Goal: Information Seeking & Learning: Learn about a topic

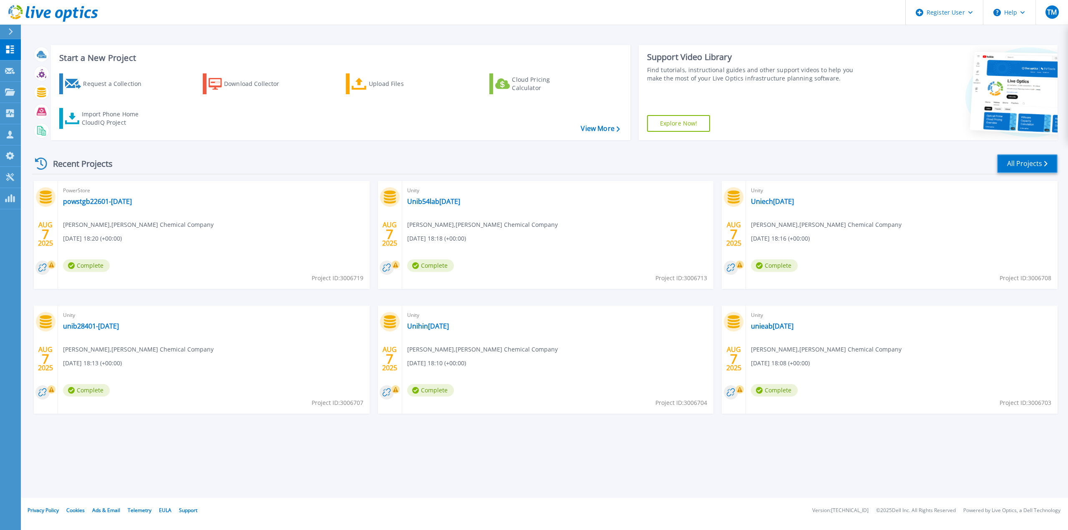
click at [1014, 161] on link "All Projects" at bounding box center [1027, 163] width 61 height 19
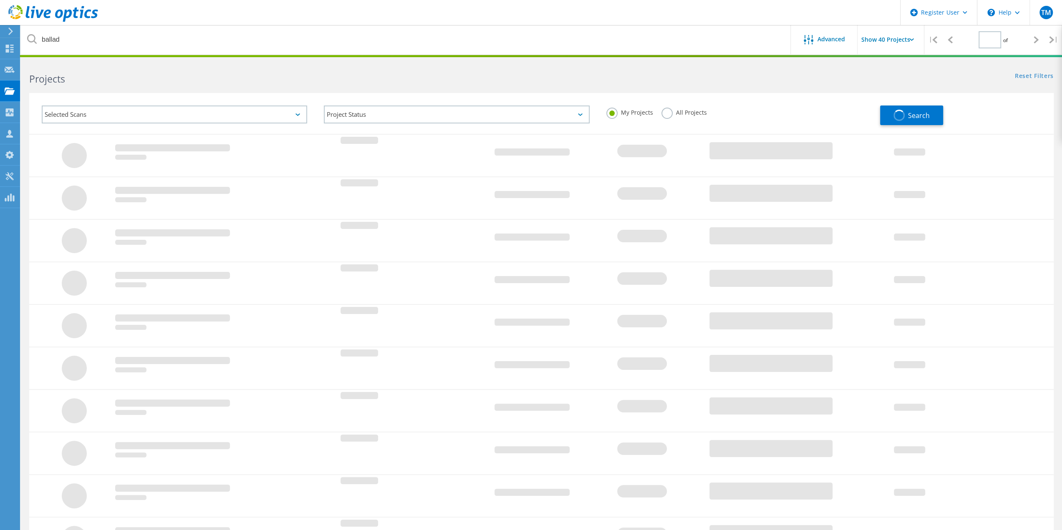
type input "1"
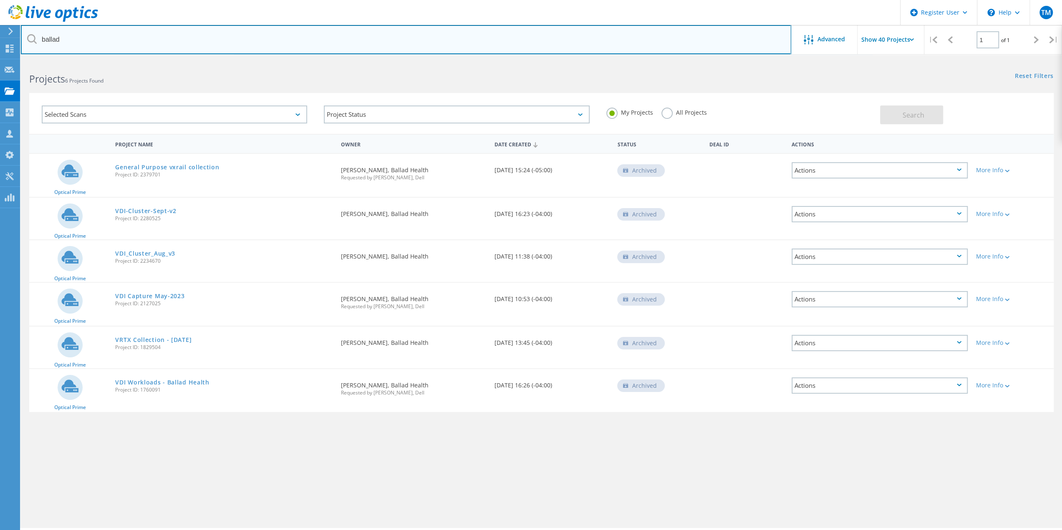
drag, startPoint x: 70, startPoint y: 36, endPoint x: 0, endPoint y: 14, distance: 73.5
click at [0, 61] on div "Register User \n Help Explore Helpful Articles Contact Support TM Dell User Ter…" at bounding box center [531, 307] width 1062 height 493
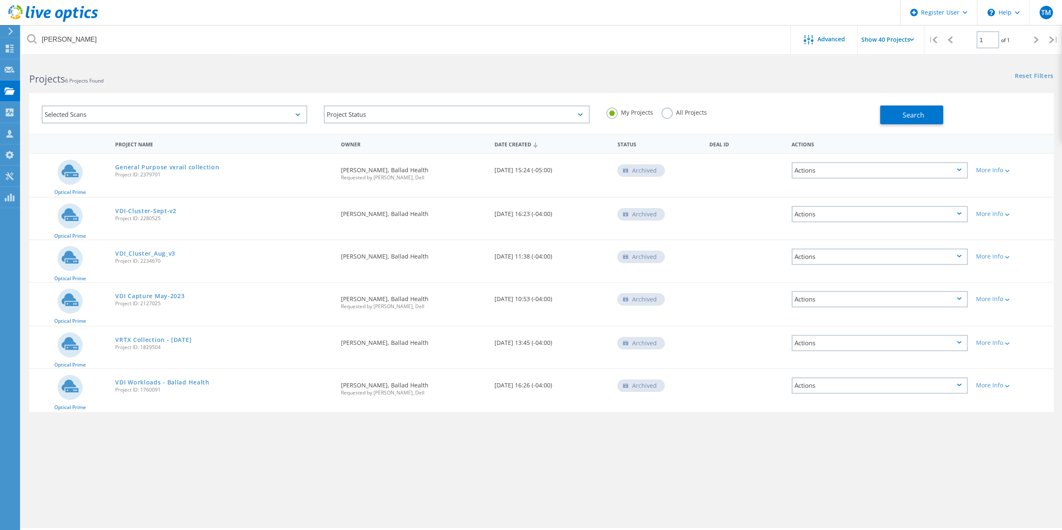
click at [676, 108] on label "All Projects" at bounding box center [683, 112] width 45 height 8
click at [0, 0] on input "All Projects" at bounding box center [0, 0] width 0 height 0
click at [910, 108] on button "Search" at bounding box center [911, 115] width 63 height 19
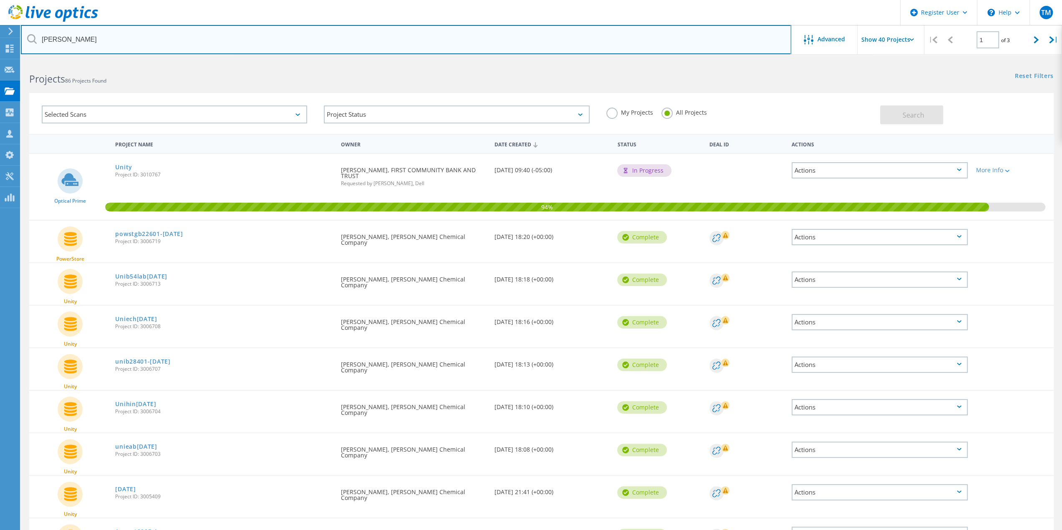
click at [128, 35] on input "eastman" at bounding box center [406, 39] width 770 height 29
type input "[PERSON_NAME] chemical"
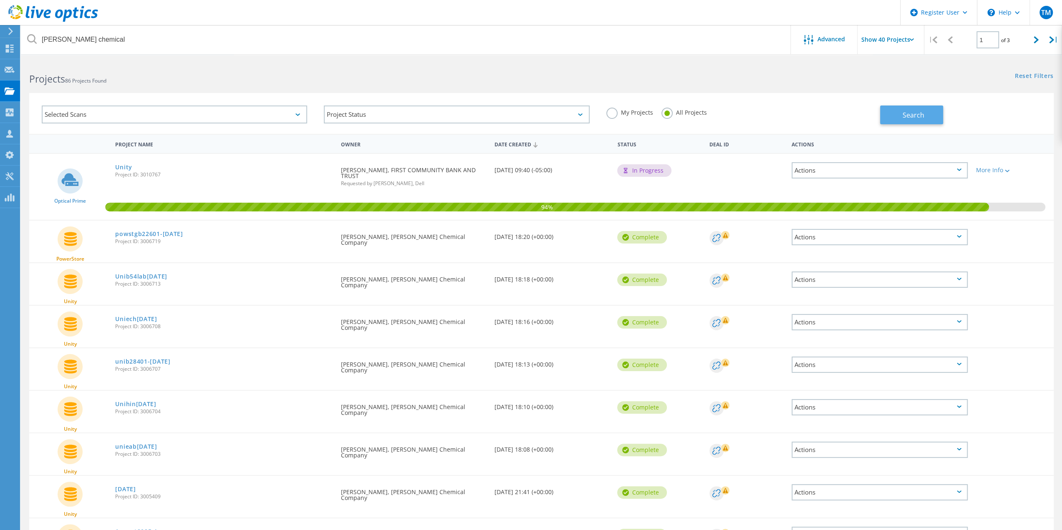
click at [897, 117] on button "Search" at bounding box center [911, 115] width 63 height 19
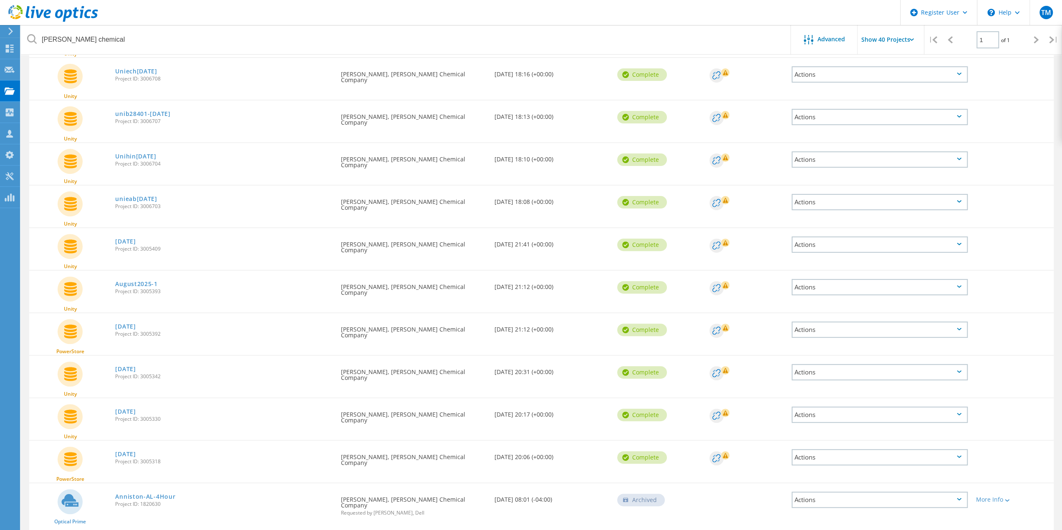
scroll to position [179, 0]
click at [852, 461] on div "Actions" at bounding box center [880, 459] width 176 height 16
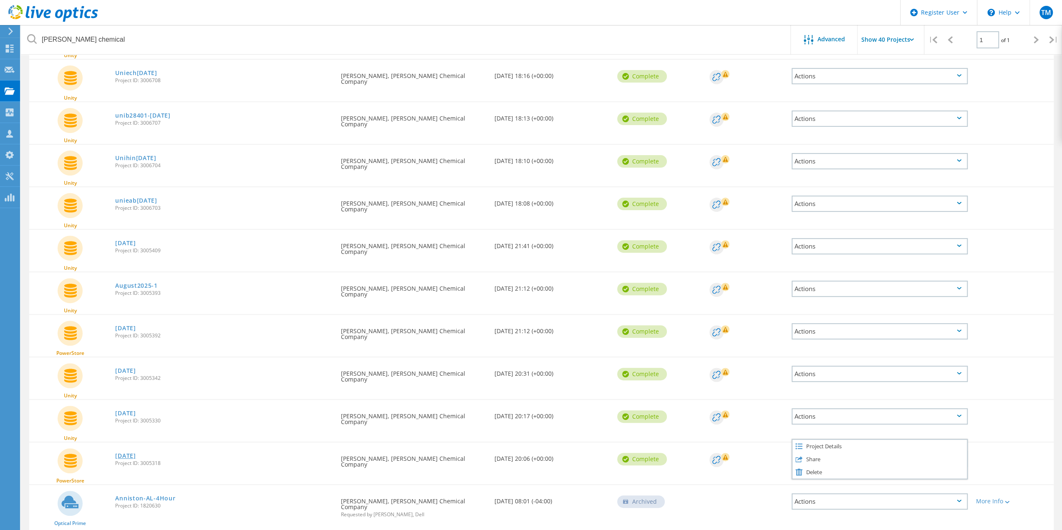
click at [133, 455] on link "August2025" at bounding box center [125, 456] width 20 height 6
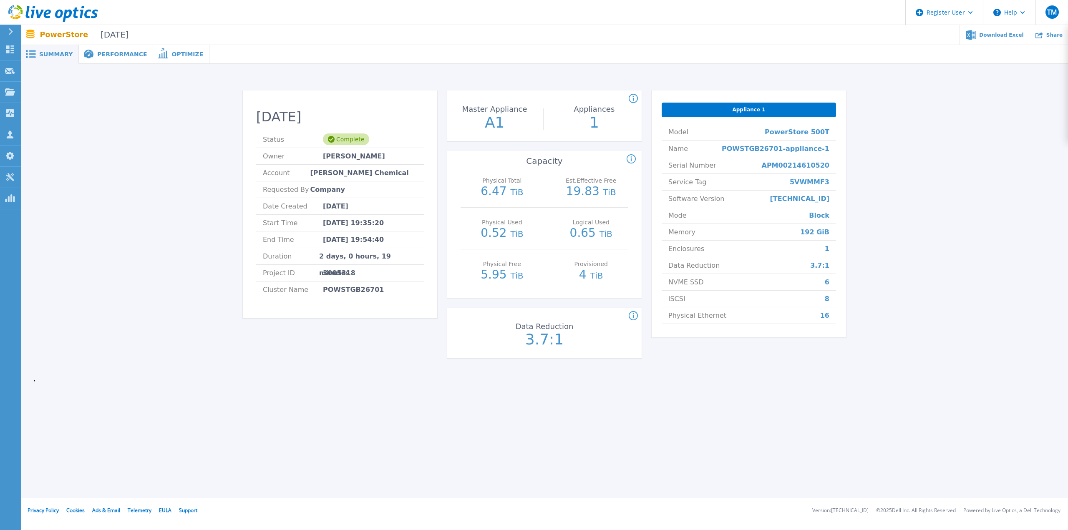
click at [351, 288] on span "POWSTGB26701" at bounding box center [353, 290] width 61 height 16
copy span "POWSTGB26701"
click at [107, 52] on span "Performance" at bounding box center [122, 54] width 50 height 6
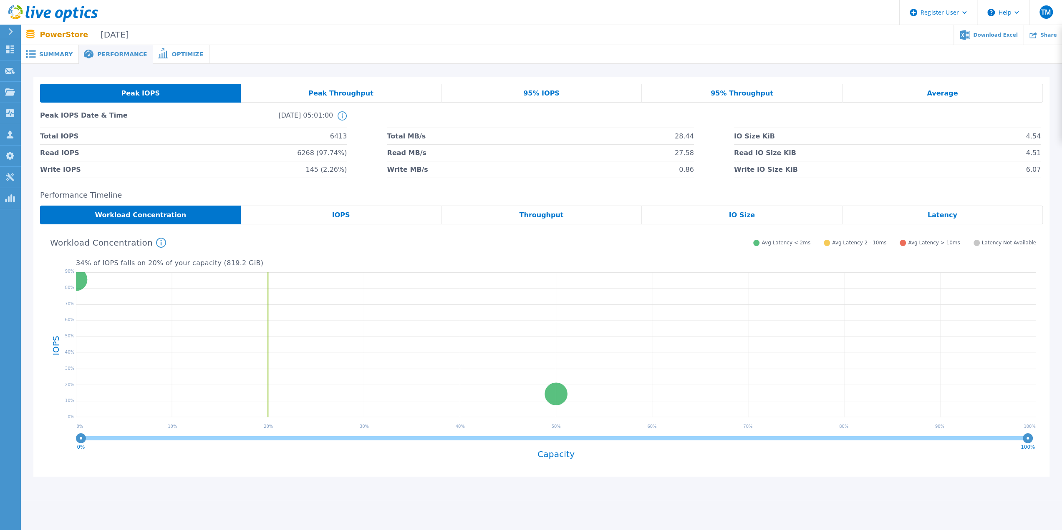
click at [172, 55] on span "Optimize" at bounding box center [188, 54] width 32 height 6
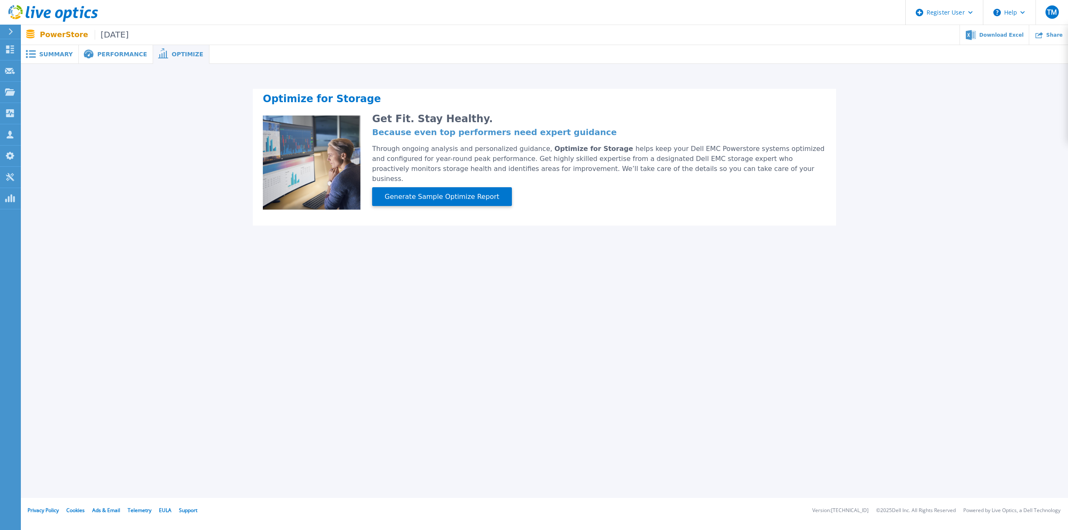
click at [54, 55] on span "Summary" at bounding box center [55, 54] width 33 height 6
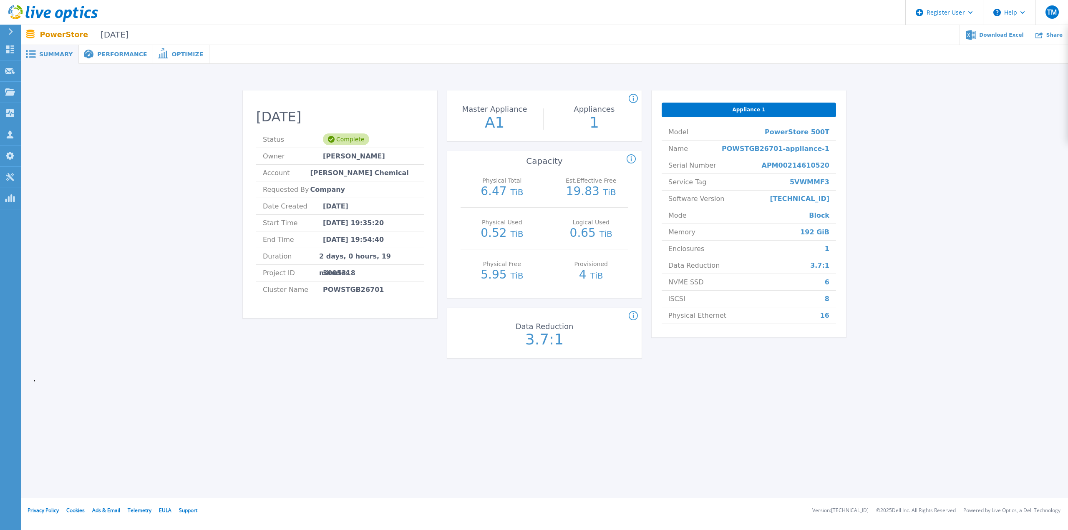
click at [784, 111] on div "Appliance 1" at bounding box center [749, 110] width 174 height 15
click at [1052, 12] on span "TM" at bounding box center [1052, 12] width 10 height 7
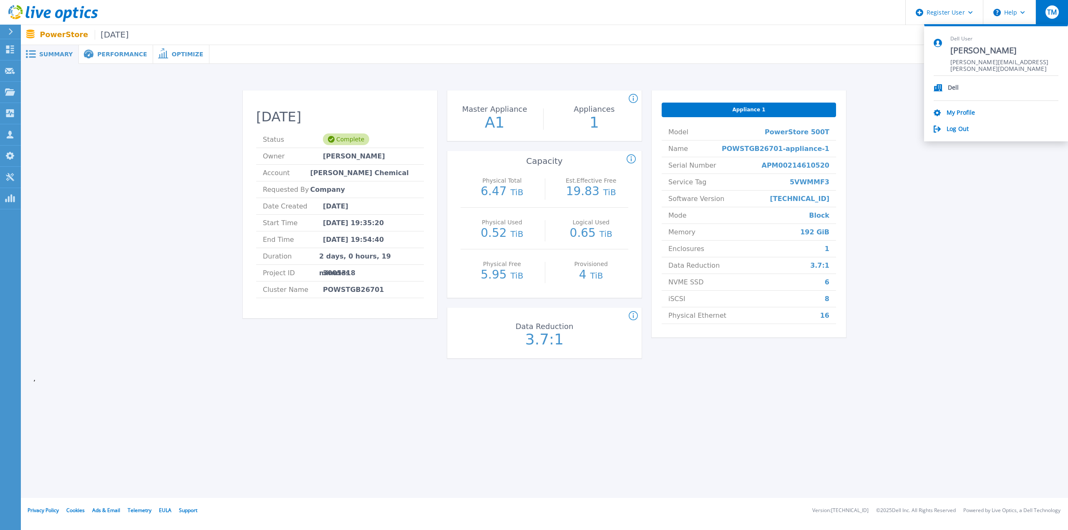
click at [1052, 12] on span "TM" at bounding box center [1052, 12] width 10 height 7
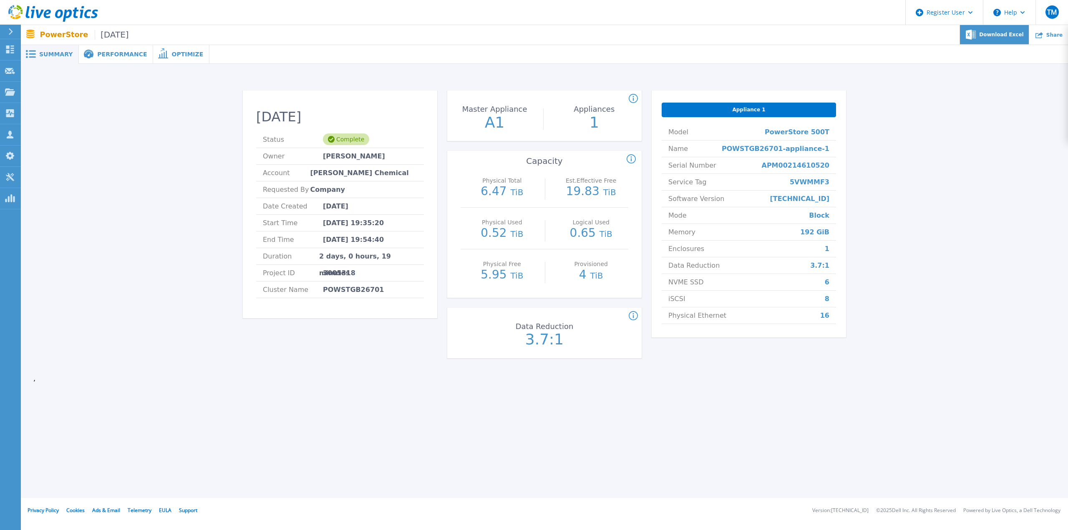
click at [1008, 36] on span "Download Excel" at bounding box center [1001, 34] width 44 height 5
click at [124, 55] on span "Performance" at bounding box center [122, 54] width 50 height 6
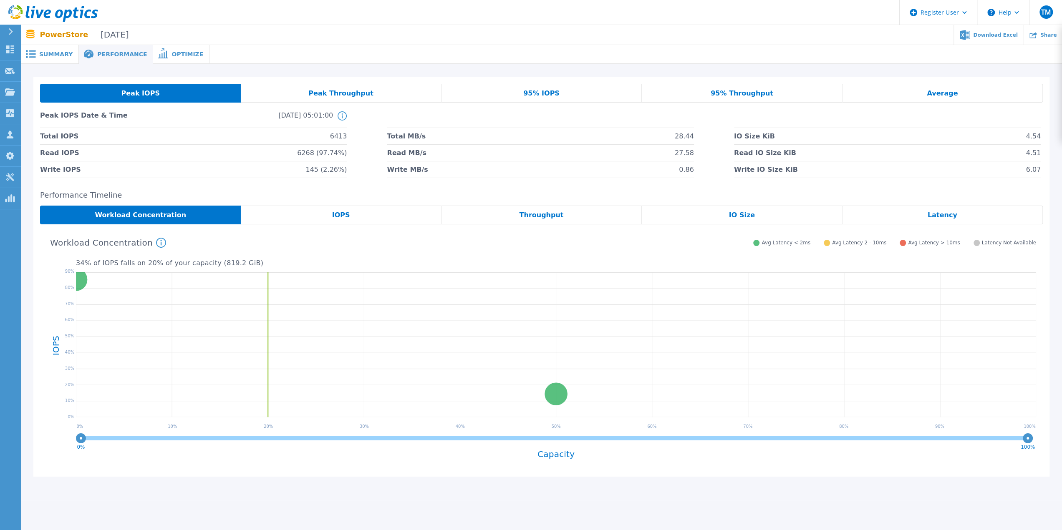
drag, startPoint x: 162, startPoint y: 50, endPoint x: 156, endPoint y: 79, distance: 28.9
click at [172, 51] on span "Optimize" at bounding box center [188, 54] width 32 height 6
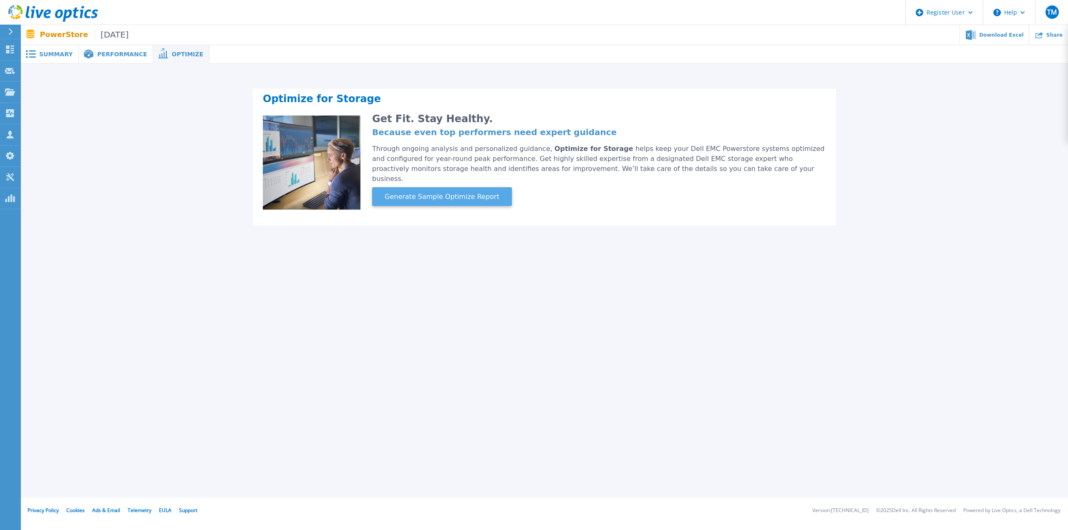
click at [441, 192] on span "Generate Sample Optimize Report" at bounding box center [441, 197] width 121 height 10
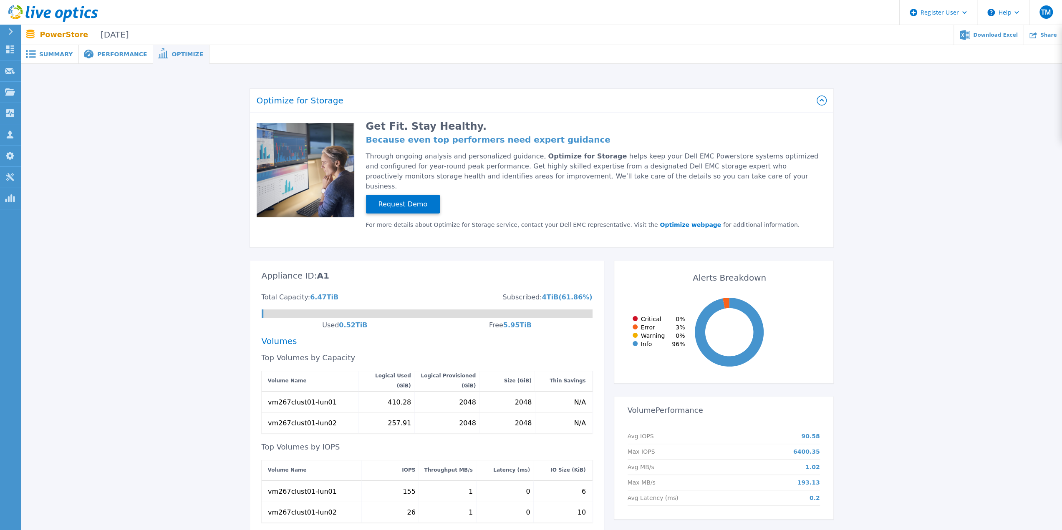
click at [109, 55] on span "Performance" at bounding box center [122, 54] width 50 height 6
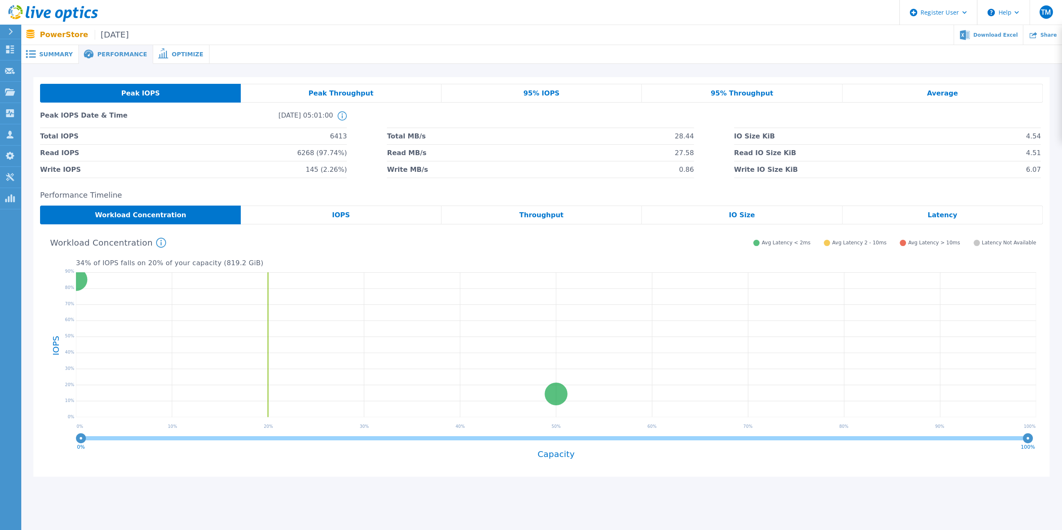
click at [49, 53] on span "Summary" at bounding box center [55, 54] width 33 height 6
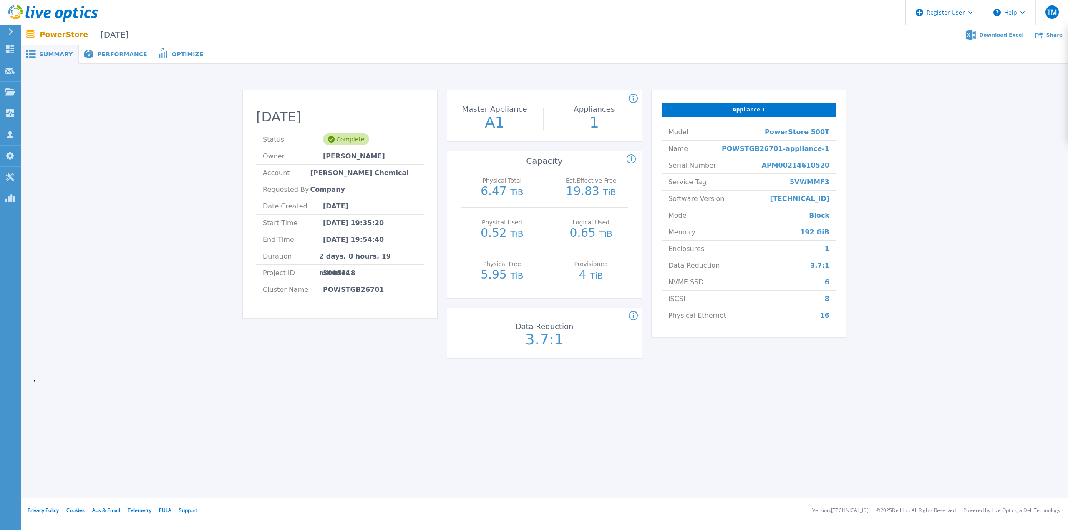
click at [102, 51] on span "Performance" at bounding box center [122, 54] width 50 height 6
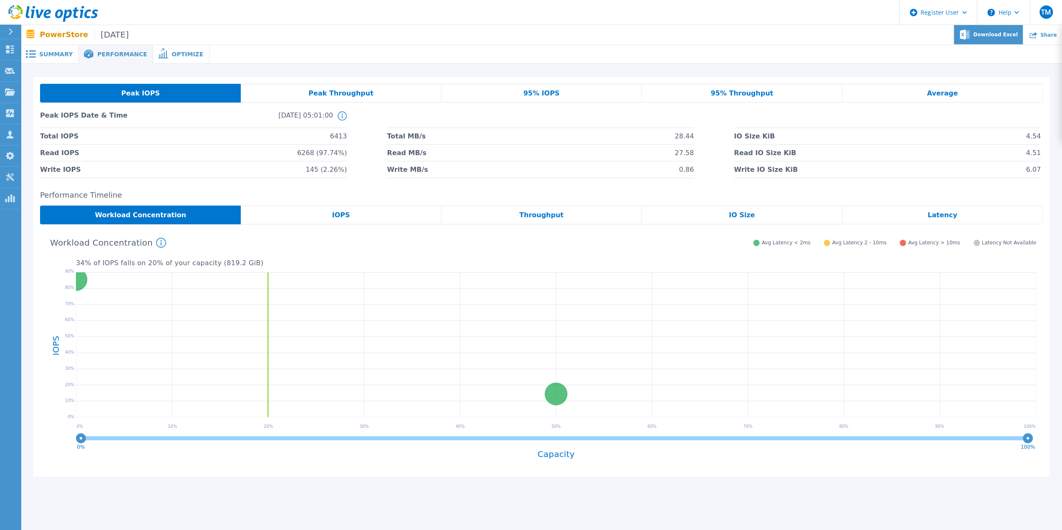
click at [996, 34] on span "Download Excel" at bounding box center [995, 34] width 44 height 5
click at [45, 56] on span "Summary" at bounding box center [55, 54] width 33 height 6
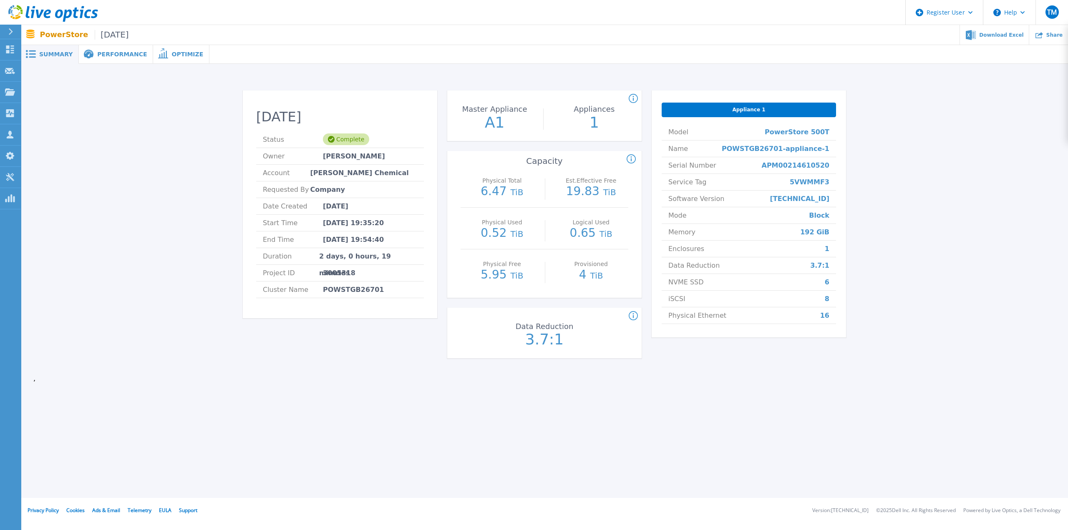
click at [634, 316] on icon at bounding box center [633, 316] width 9 height 10
click at [634, 96] on icon at bounding box center [633, 99] width 9 height 10
click at [271, 194] on span "Requested By" at bounding box center [293, 190] width 60 height 16
drag, startPoint x: 200, startPoint y: 206, endPoint x: 196, endPoint y: 204, distance: 4.4
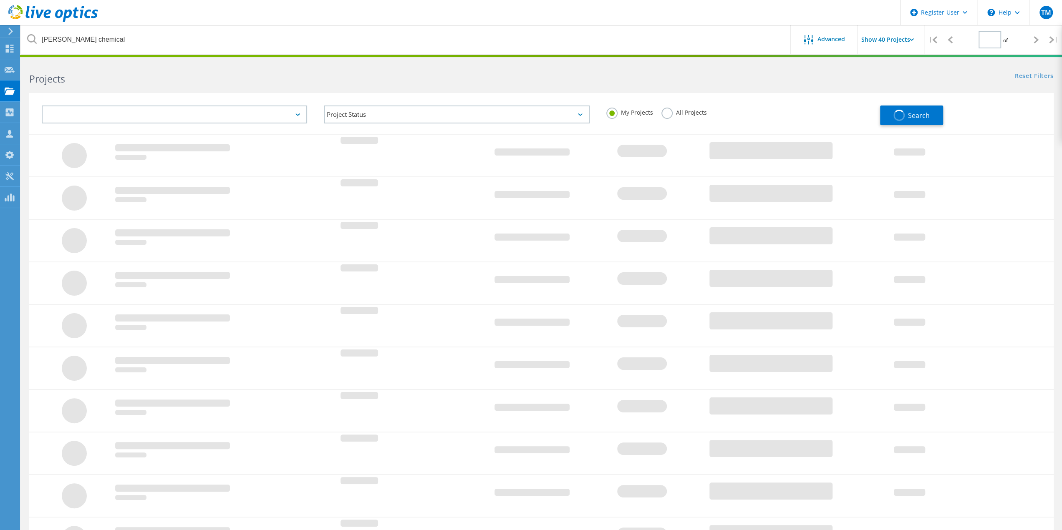
type input "1"
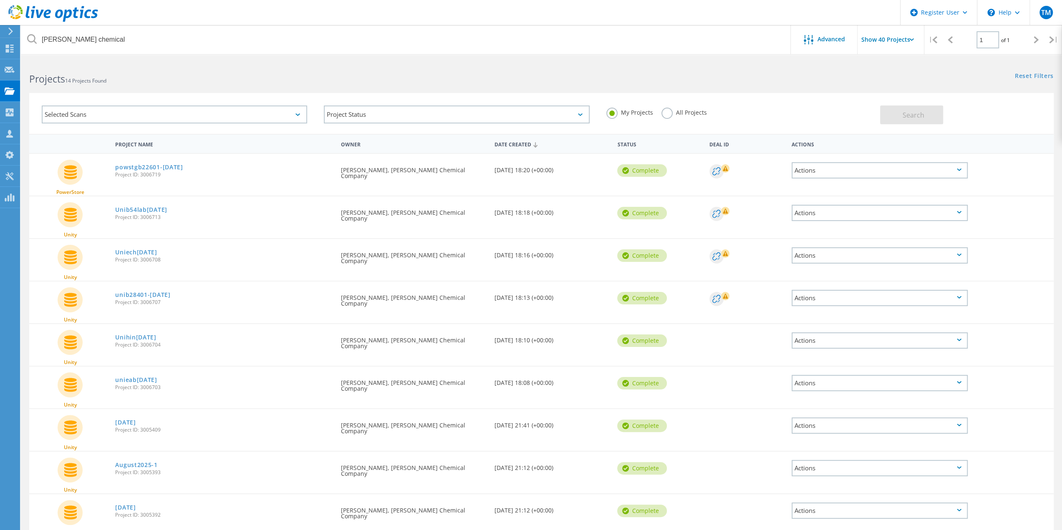
scroll to position [179, 0]
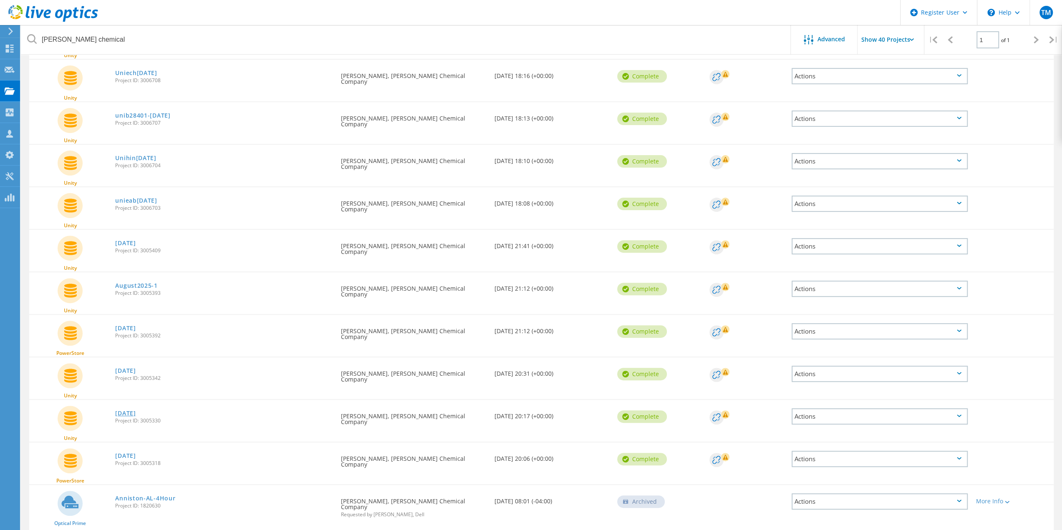
click at [132, 413] on link "[DATE]" at bounding box center [125, 414] width 20 height 6
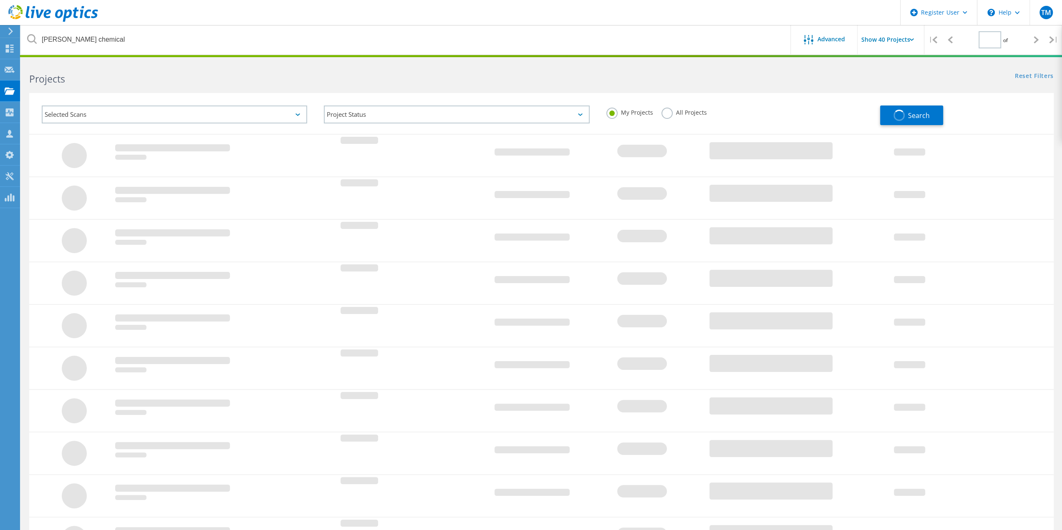
type input "1"
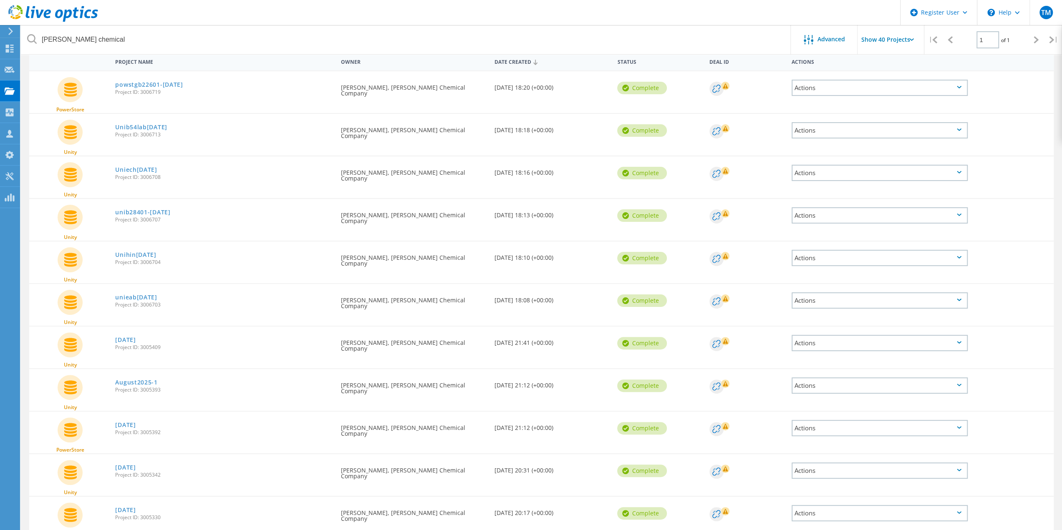
scroll to position [83, 0]
click at [123, 251] on link "Unihin[DATE]" at bounding box center [135, 254] width 41 height 6
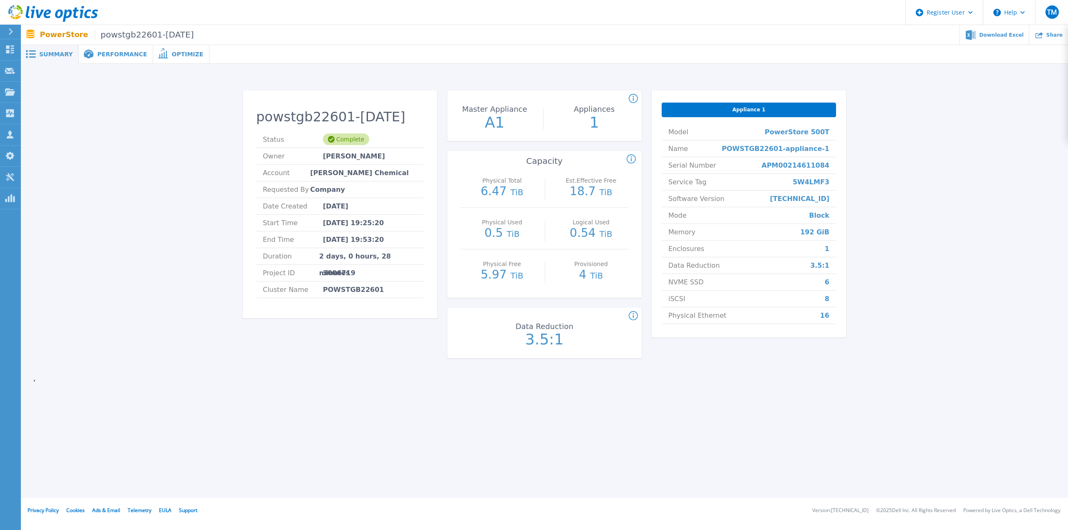
click at [117, 56] on span "Performance" at bounding box center [122, 54] width 50 height 6
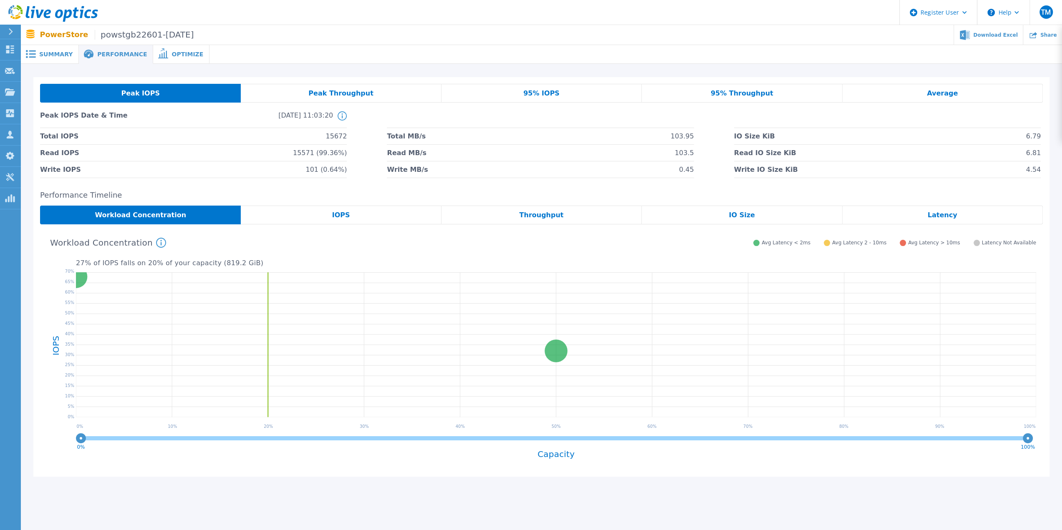
click at [172, 55] on span "Optimize" at bounding box center [188, 54] width 32 height 6
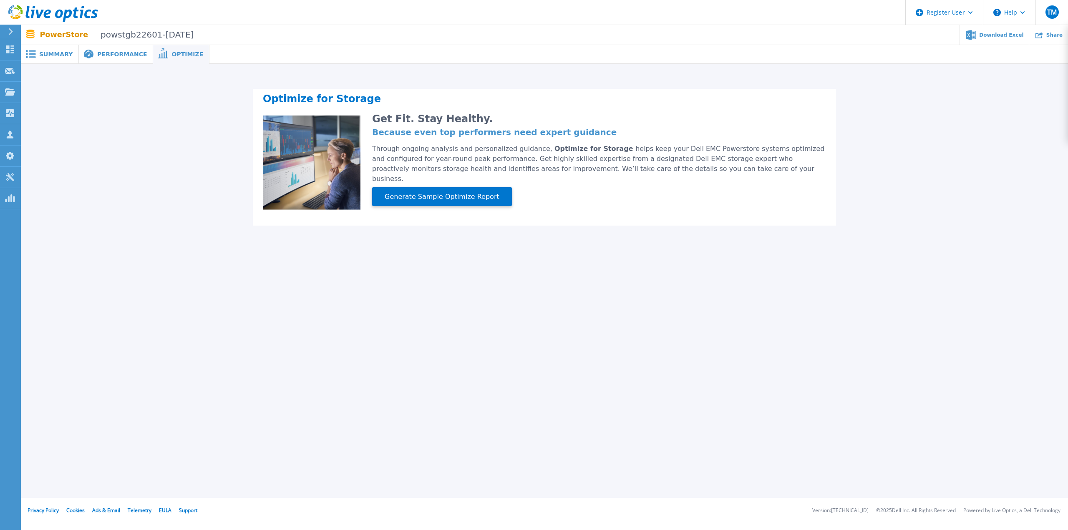
click at [114, 55] on span "Performance" at bounding box center [122, 54] width 50 height 6
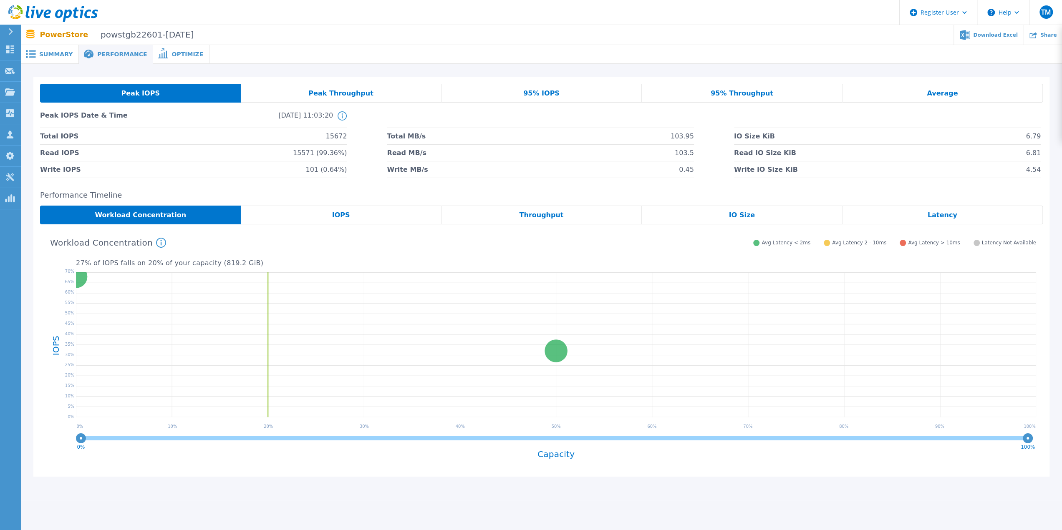
click at [596, 98] on div "95% IOPS" at bounding box center [541, 93] width 200 height 19
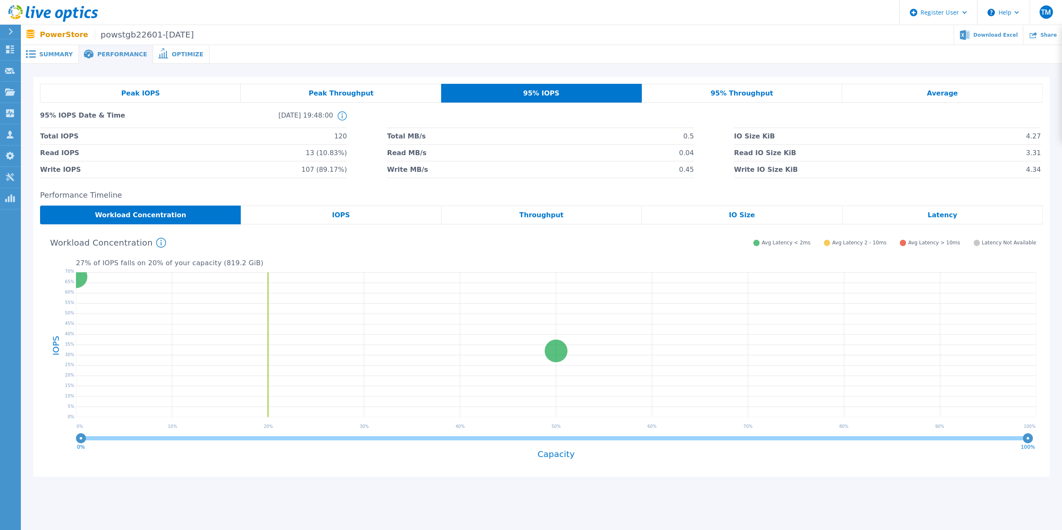
click at [925, 96] on div "Average" at bounding box center [942, 93] width 201 height 19
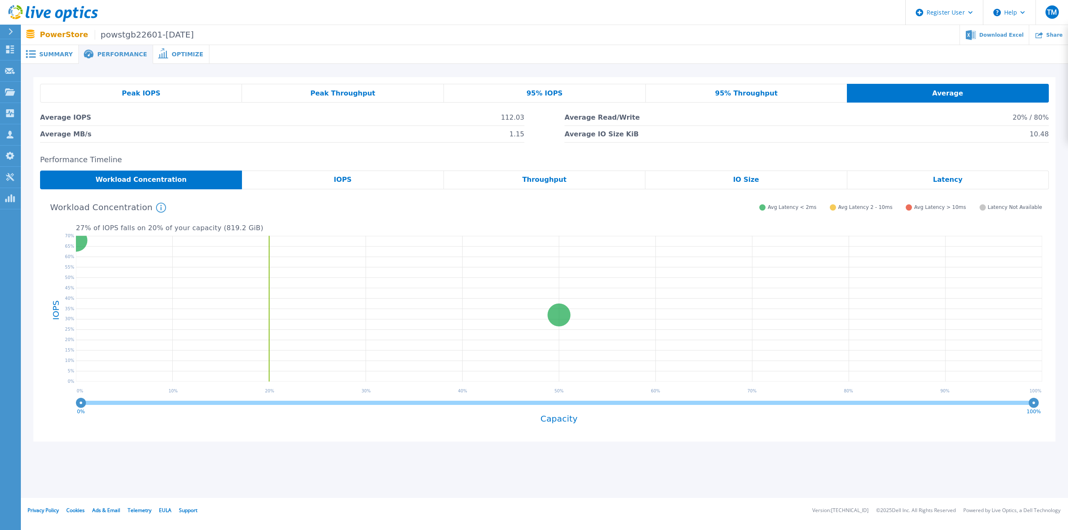
click at [542, 92] on span "95% IOPS" at bounding box center [545, 93] width 36 height 7
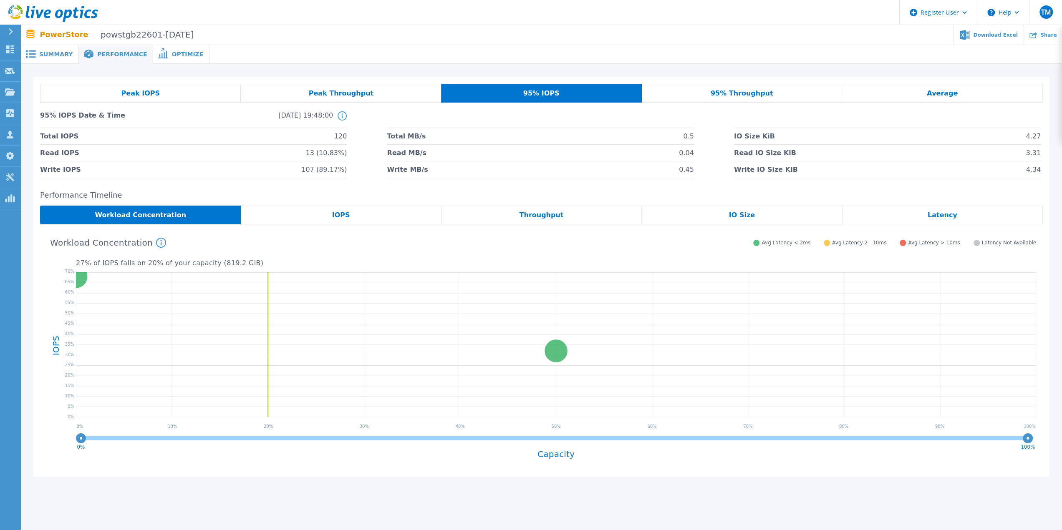
click at [728, 92] on span "95% Throughput" at bounding box center [742, 93] width 63 height 7
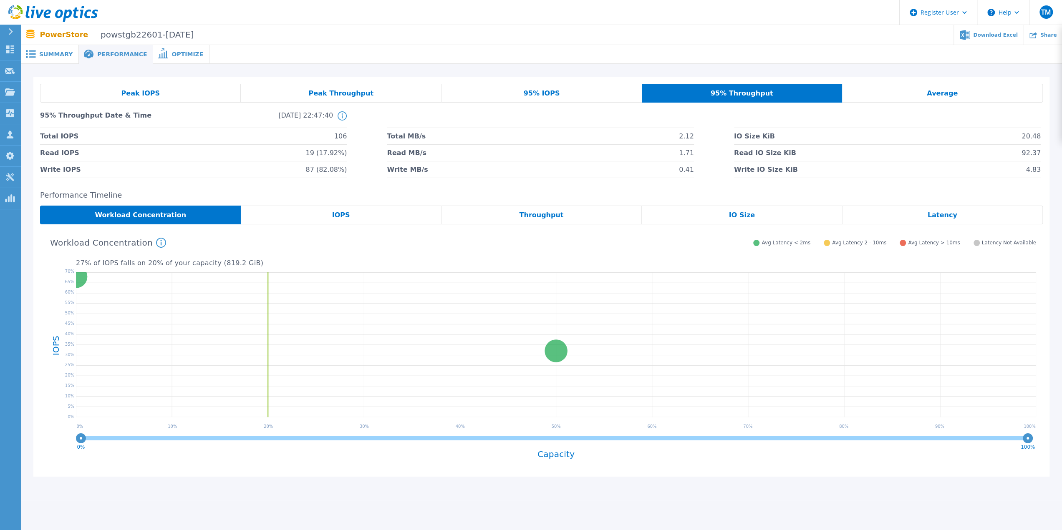
click at [159, 93] on div "Peak IOPS" at bounding box center [140, 93] width 201 height 19
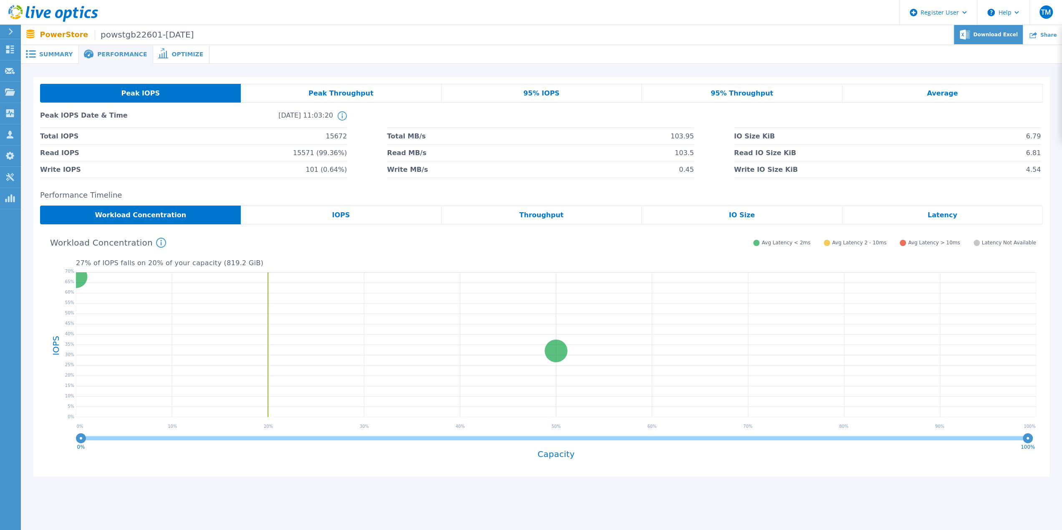
click at [990, 38] on div "Download Excel" at bounding box center [988, 35] width 69 height 20
click at [240, 19] on header "Register User Help TM Dell User Terence Mccarthy Terry.McCarthy@dell.com Dell M…" at bounding box center [531, 12] width 1062 height 25
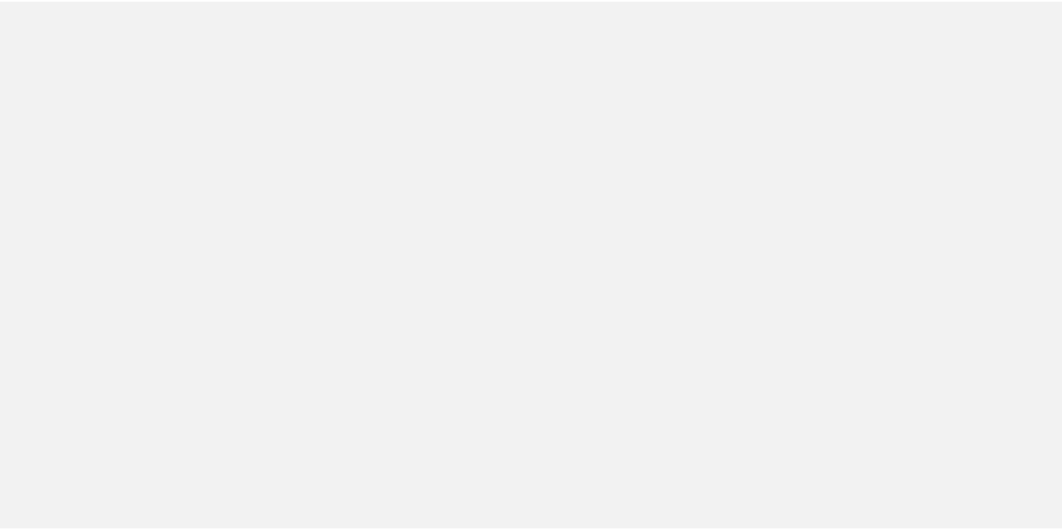
scroll to position [23, 0]
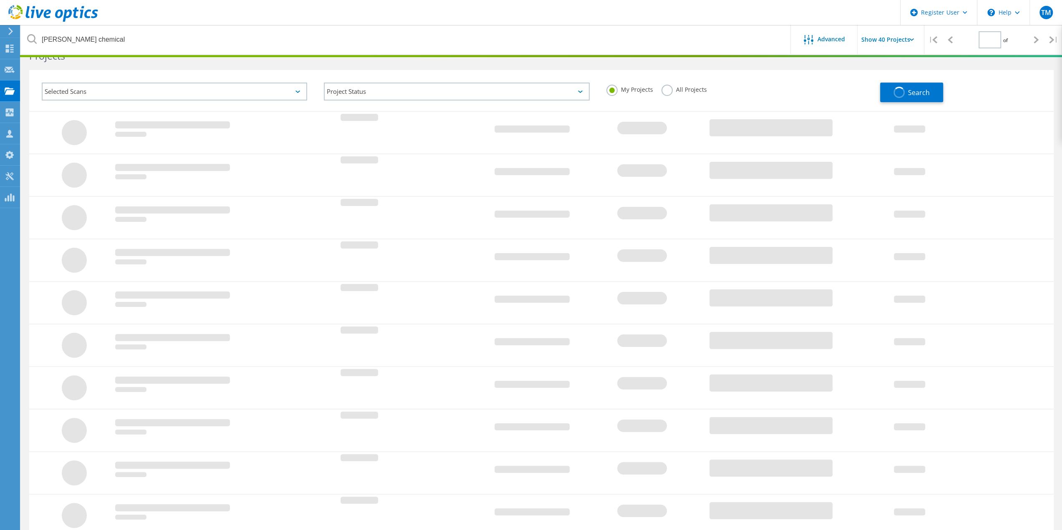
type input "1"
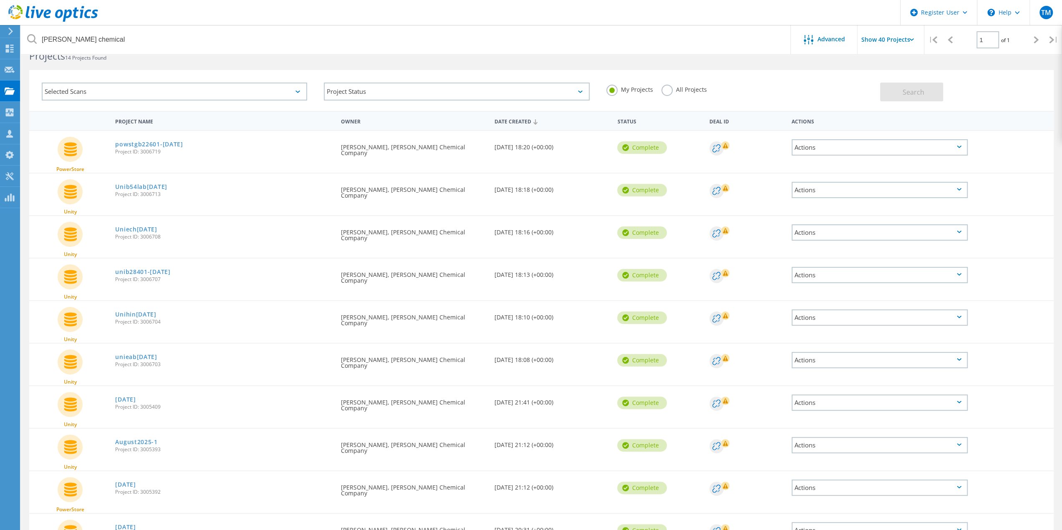
drag, startPoint x: 145, startPoint y: 313, endPoint x: 282, endPoint y: 318, distance: 136.5
click at [282, 318] on div "Unihin[DATE] Project ID: 3006704" at bounding box center [223, 317] width 225 height 32
click at [863, 318] on div "Actions" at bounding box center [880, 318] width 176 height 16
click at [155, 316] on link "Unihin[DATE]" at bounding box center [135, 315] width 41 height 6
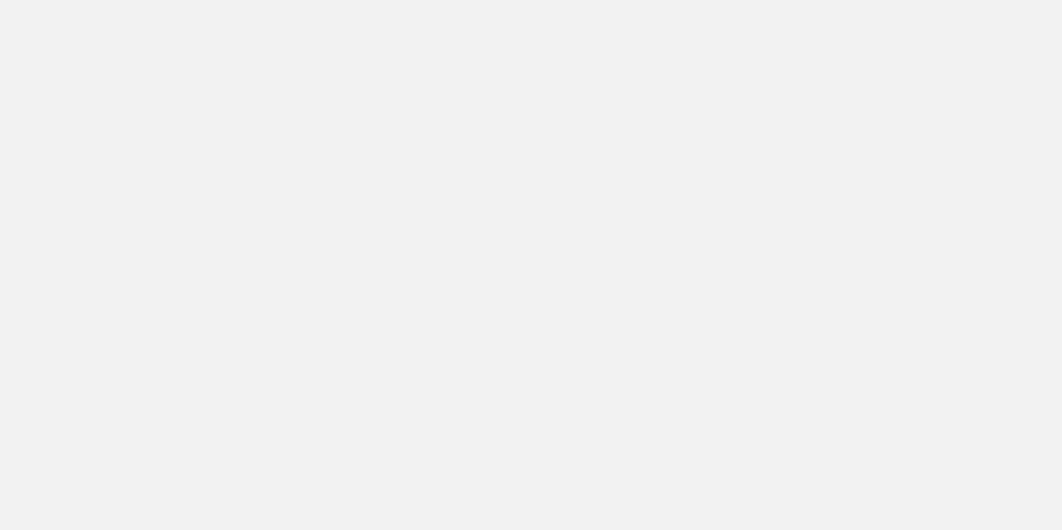
scroll to position [23, 0]
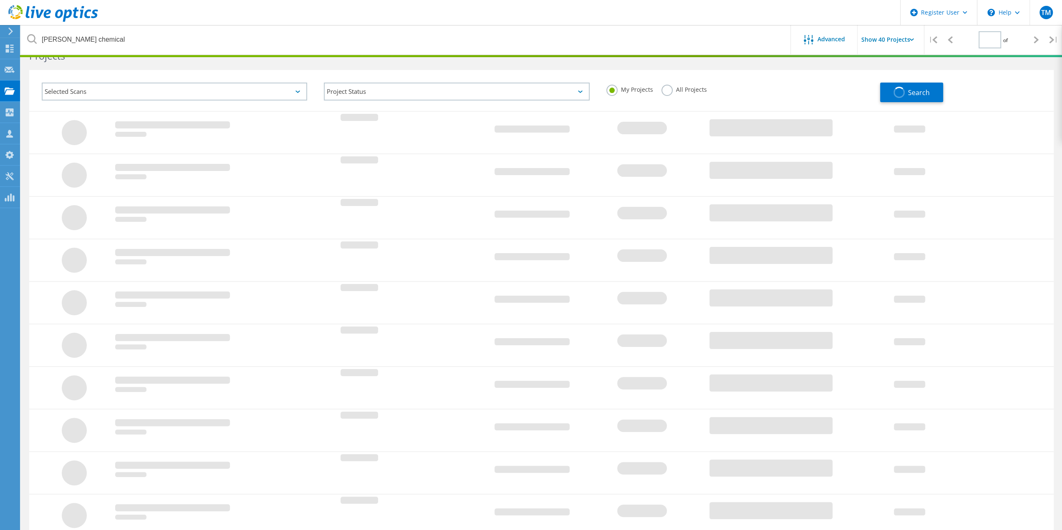
type input "1"
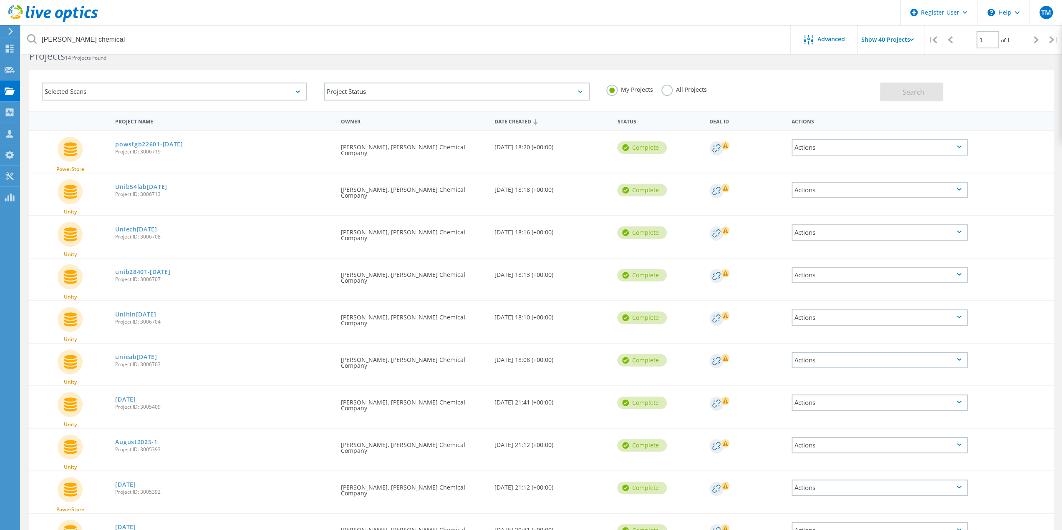
click at [874, 313] on div "Actions" at bounding box center [880, 318] width 176 height 16
click at [824, 301] on div "Project Details" at bounding box center [879, 298] width 174 height 13
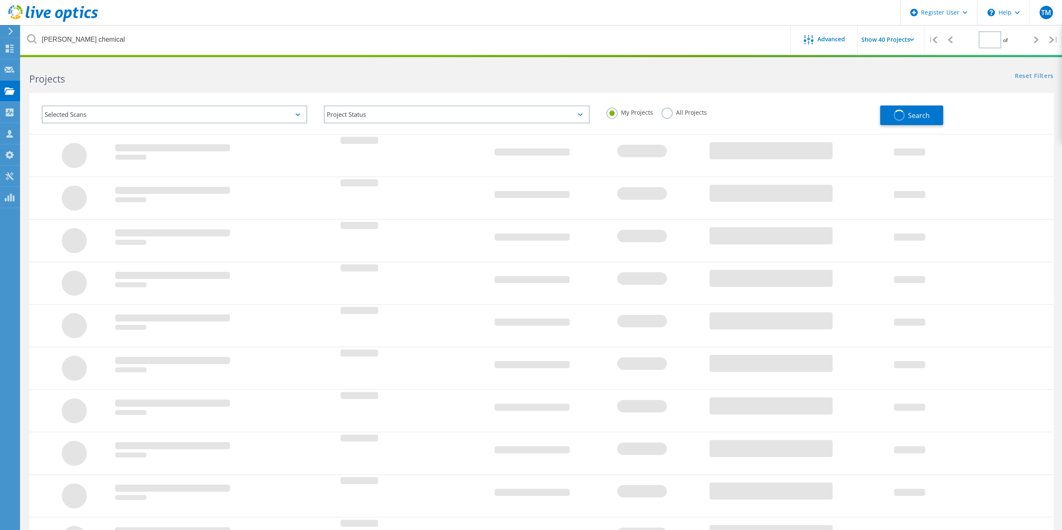
type input "1"
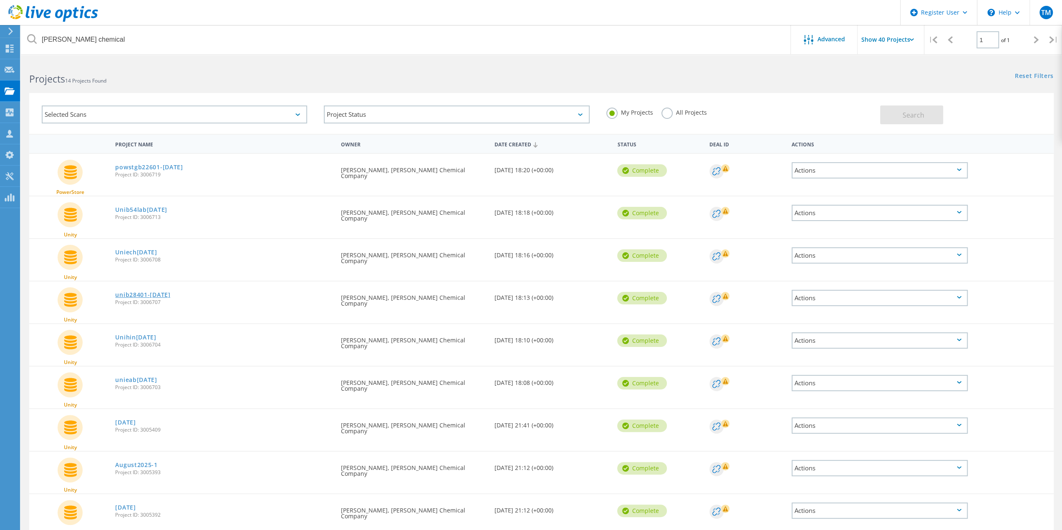
click at [126, 294] on link "unib28401-[DATE]" at bounding box center [142, 295] width 55 height 6
